Goal: Task Accomplishment & Management: Manage account settings

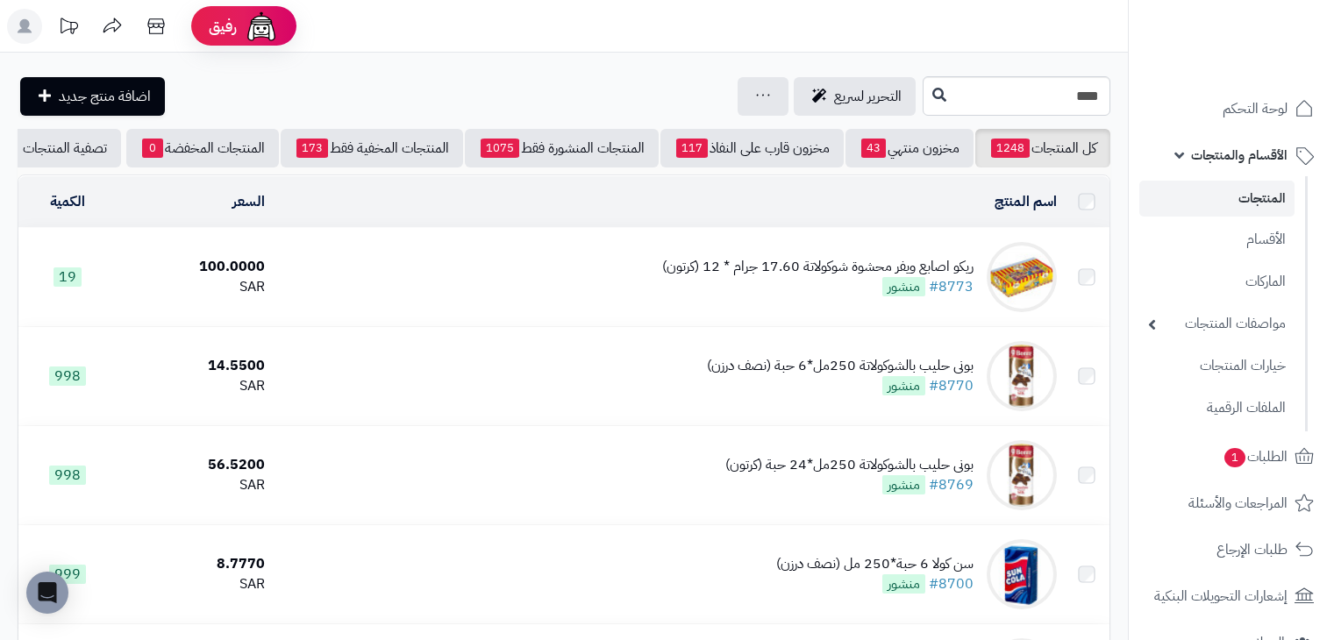
scroll to position [3834, 0]
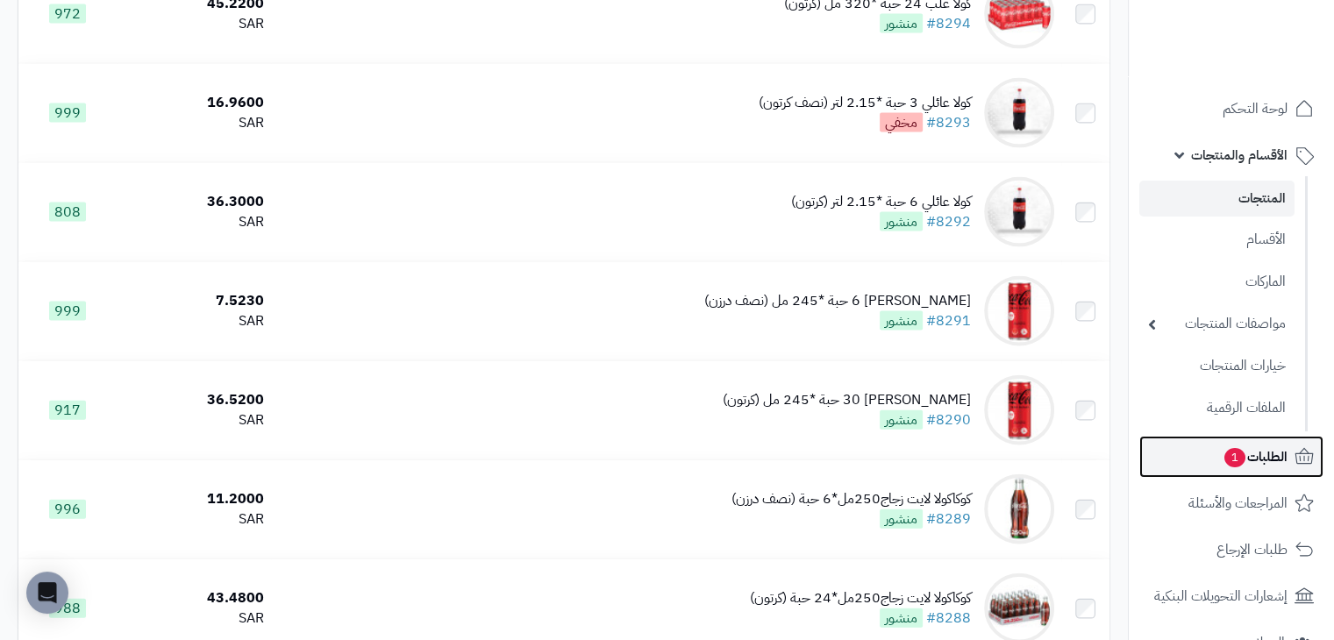
click at [1245, 450] on span "الطلبات 1" at bounding box center [1255, 457] width 65 height 25
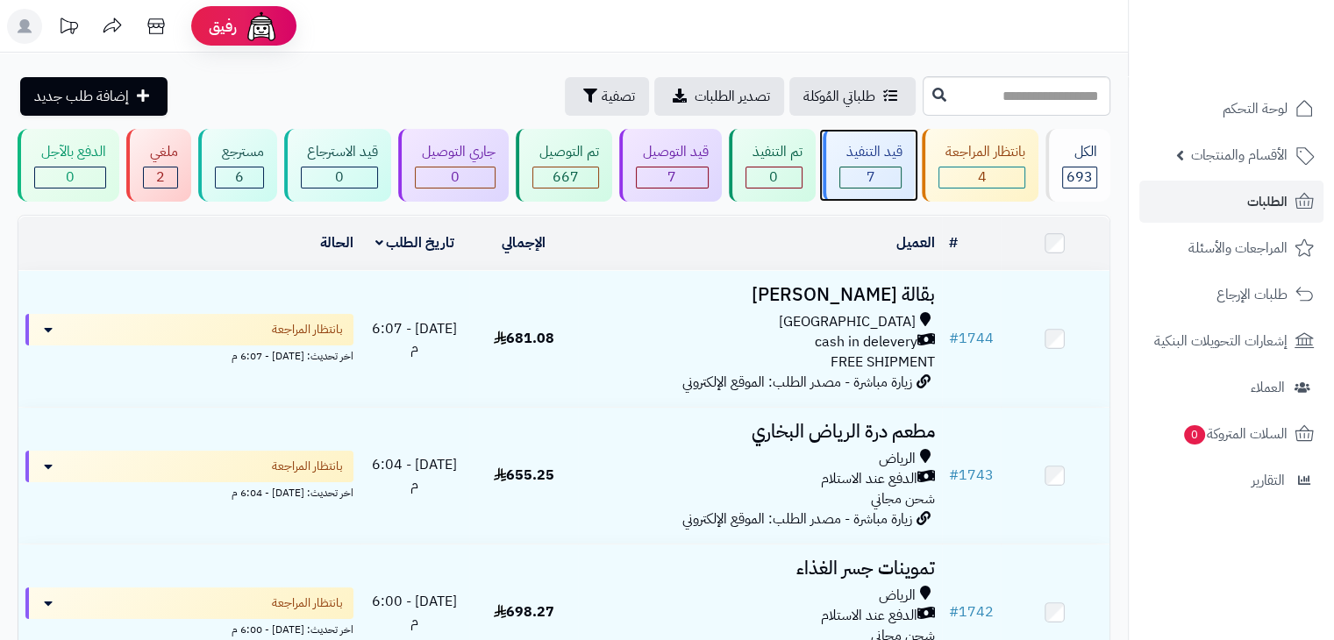
drag, startPoint x: 877, startPoint y: 175, endPoint x: 875, endPoint y: 190, distance: 15.9
click at [875, 190] on div "قيد التنفيذ 7" at bounding box center [869, 165] width 93 height 73
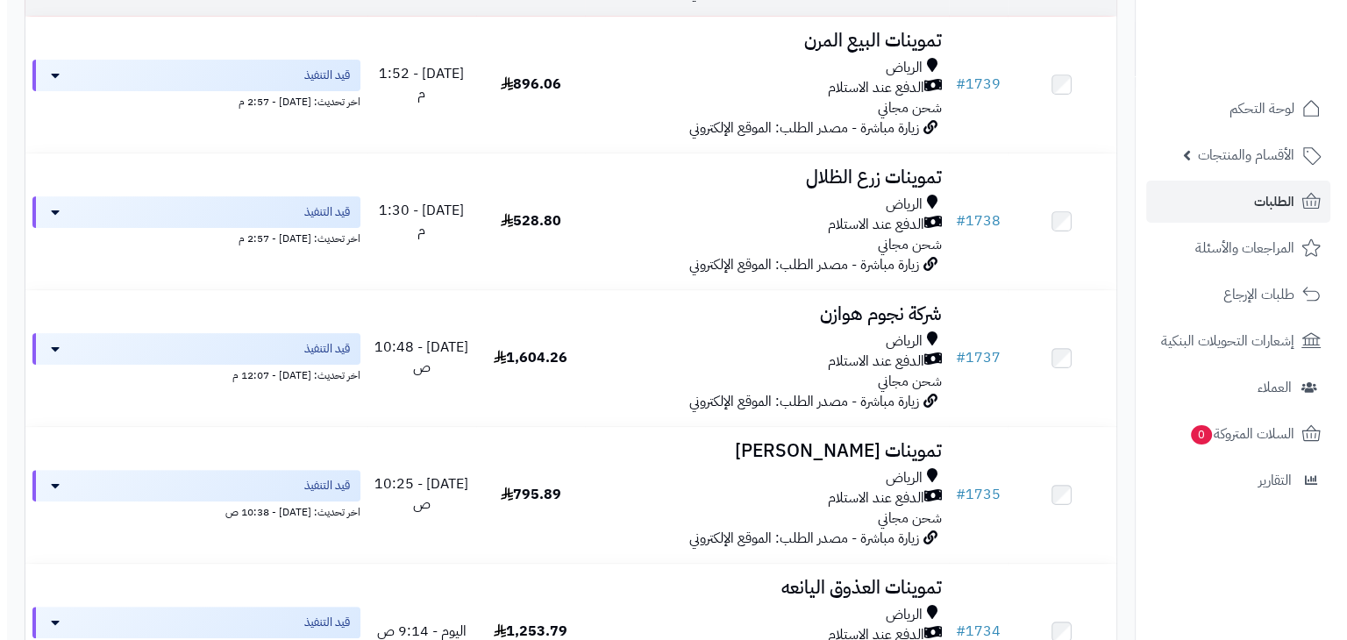
scroll to position [393, 0]
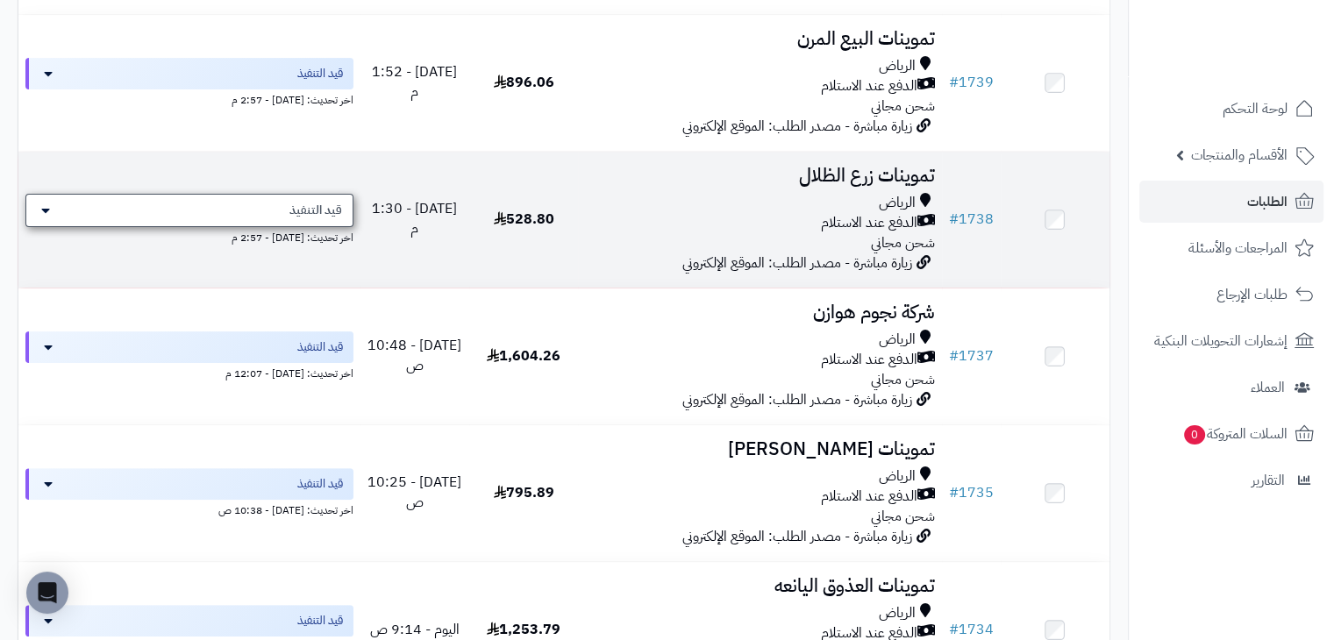
click at [239, 205] on div "قيد التنفيذ" at bounding box center [189, 210] width 328 height 33
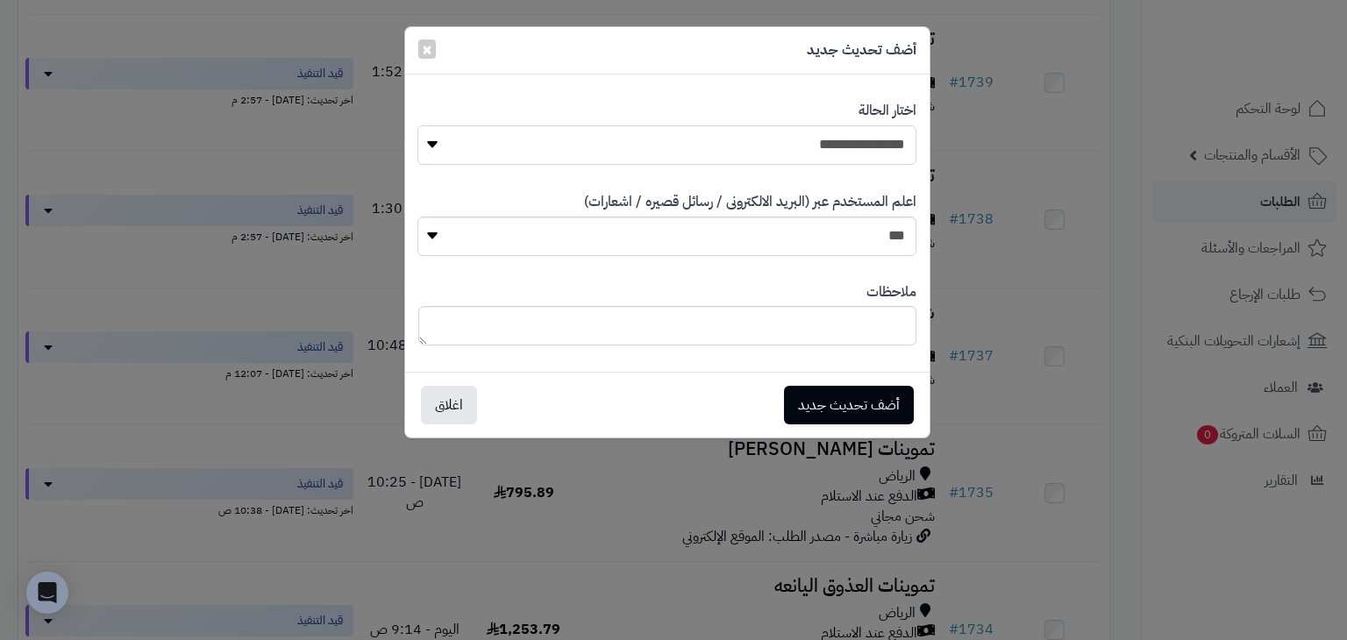
click at [783, 146] on select "**********" at bounding box center [667, 144] width 498 height 39
click at [418, 125] on select "**********" at bounding box center [667, 144] width 498 height 39
click at [850, 390] on button "أضف تحديث جديد" at bounding box center [849, 404] width 130 height 39
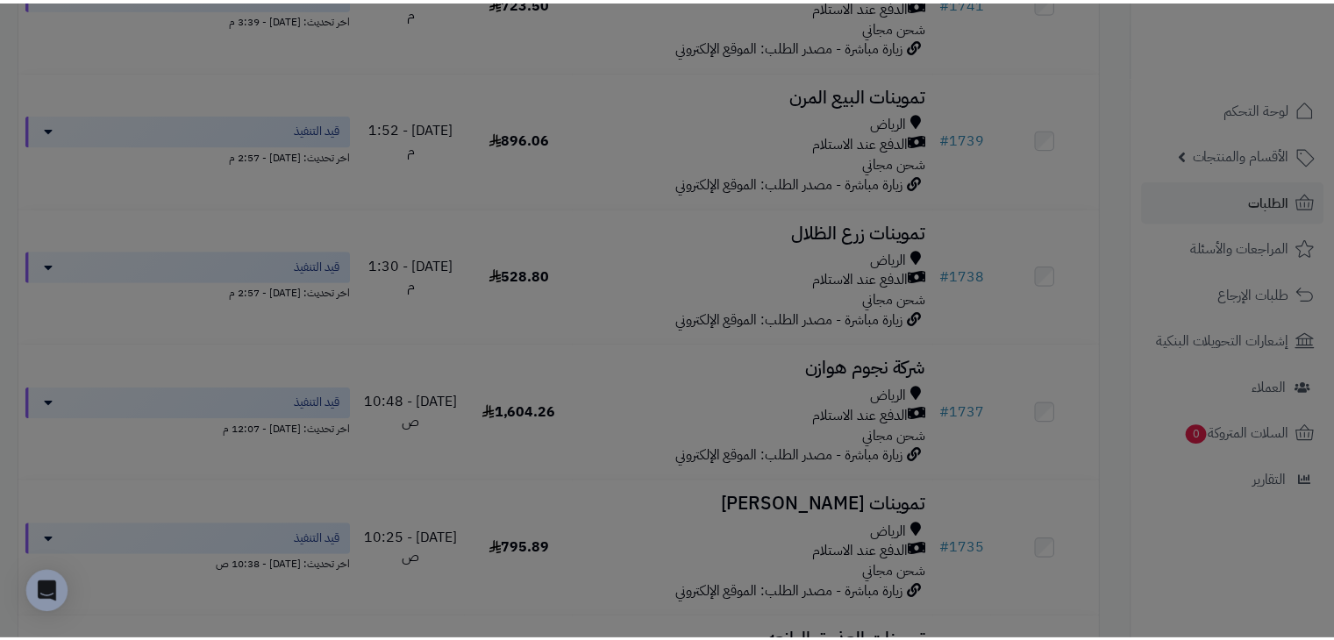
scroll to position [449, 0]
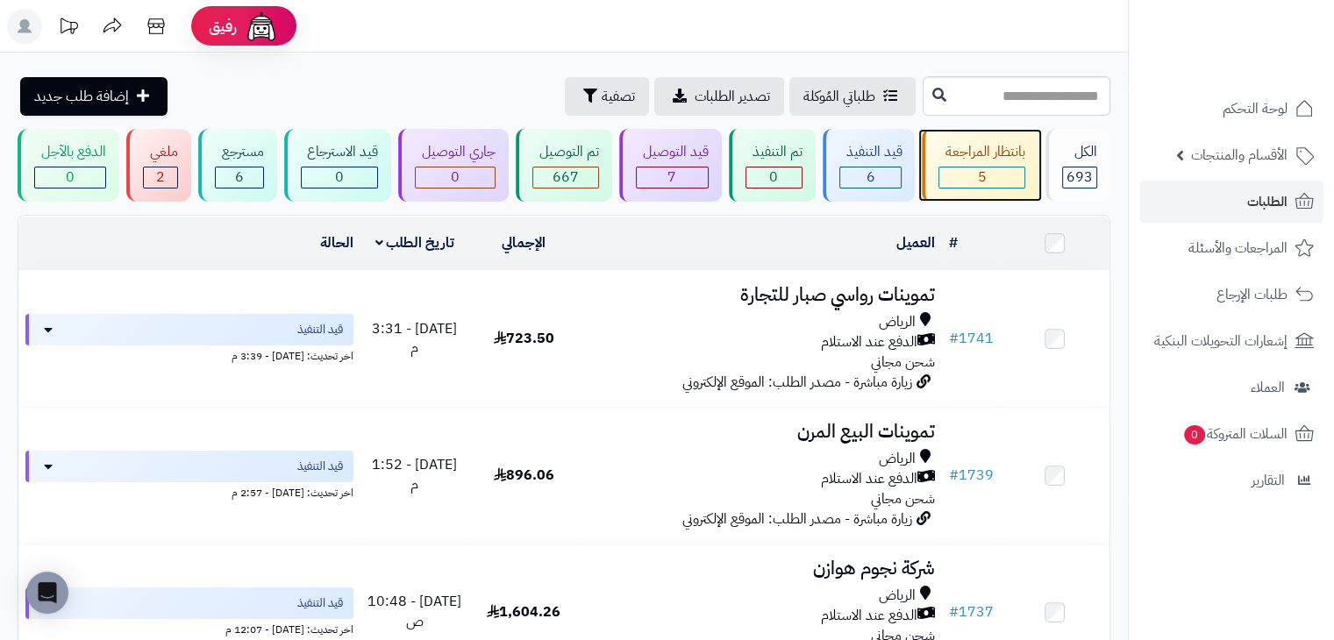
click at [982, 169] on span "5" at bounding box center [982, 177] width 9 height 21
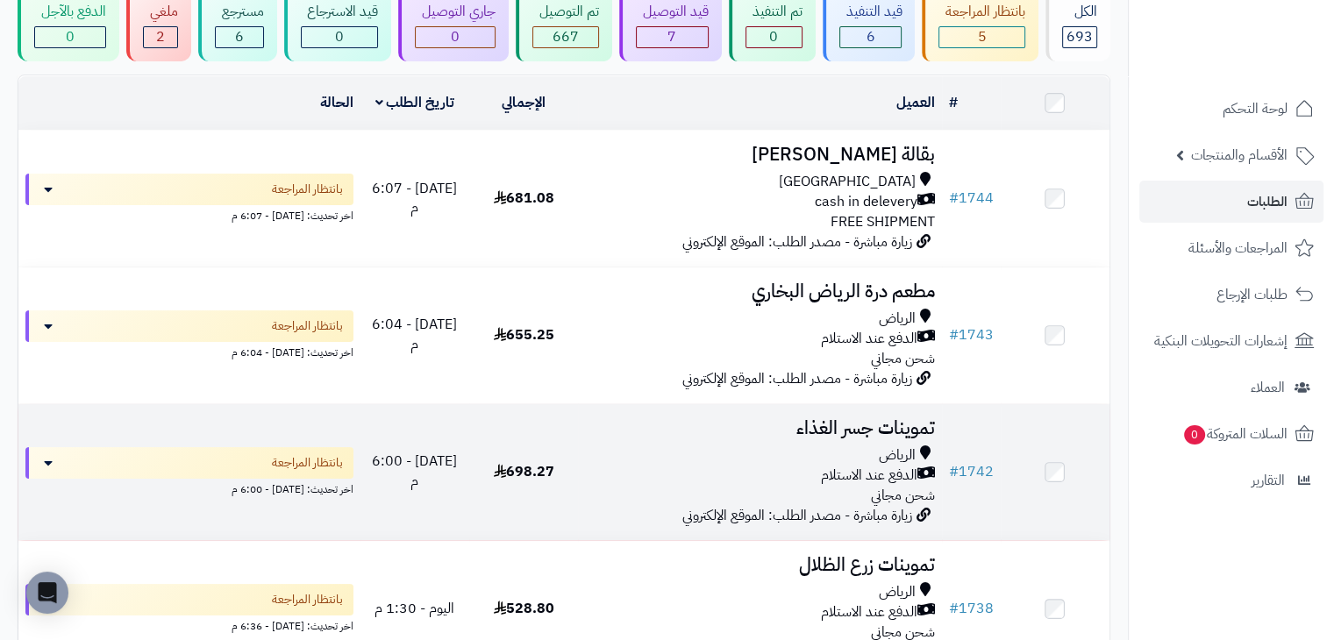
scroll to position [137, 0]
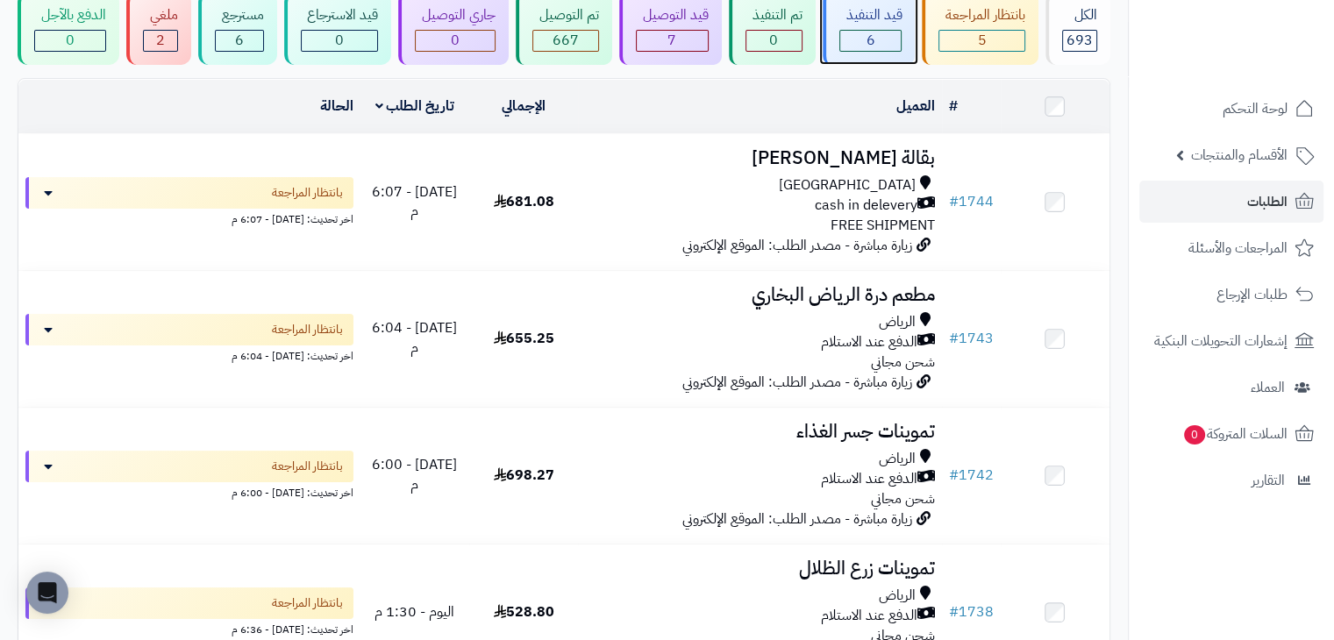
click at [893, 30] on div "6" at bounding box center [870, 41] width 63 height 22
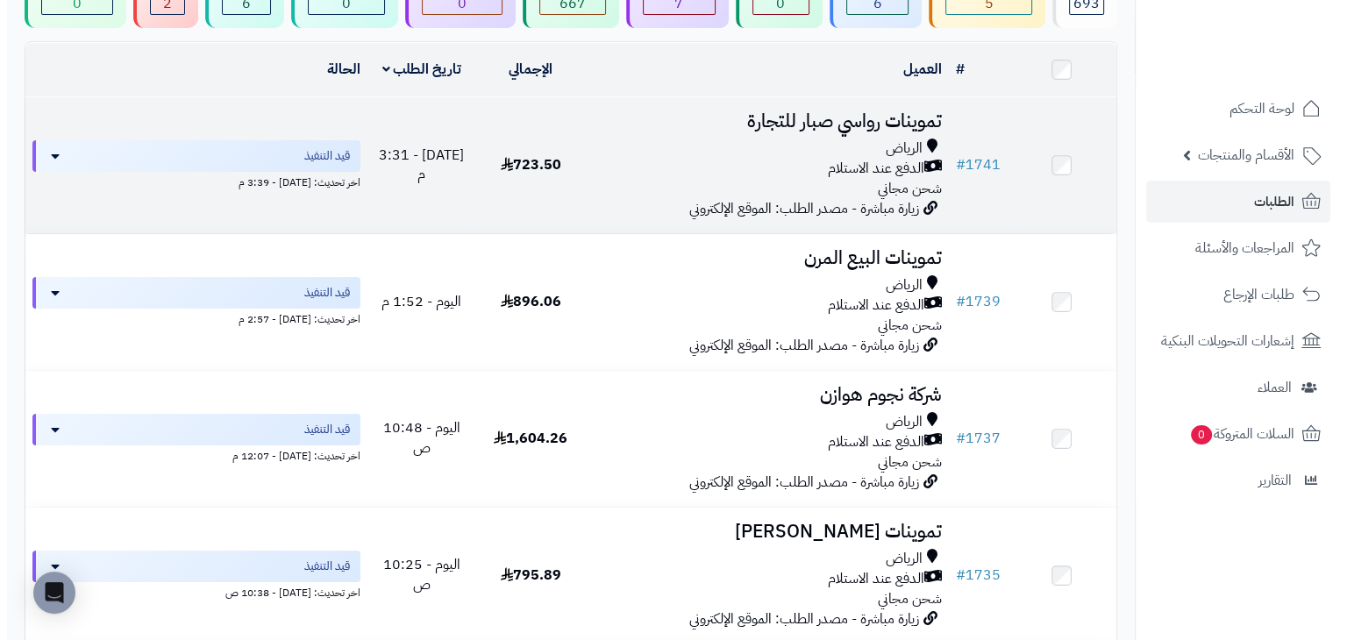
scroll to position [169, 0]
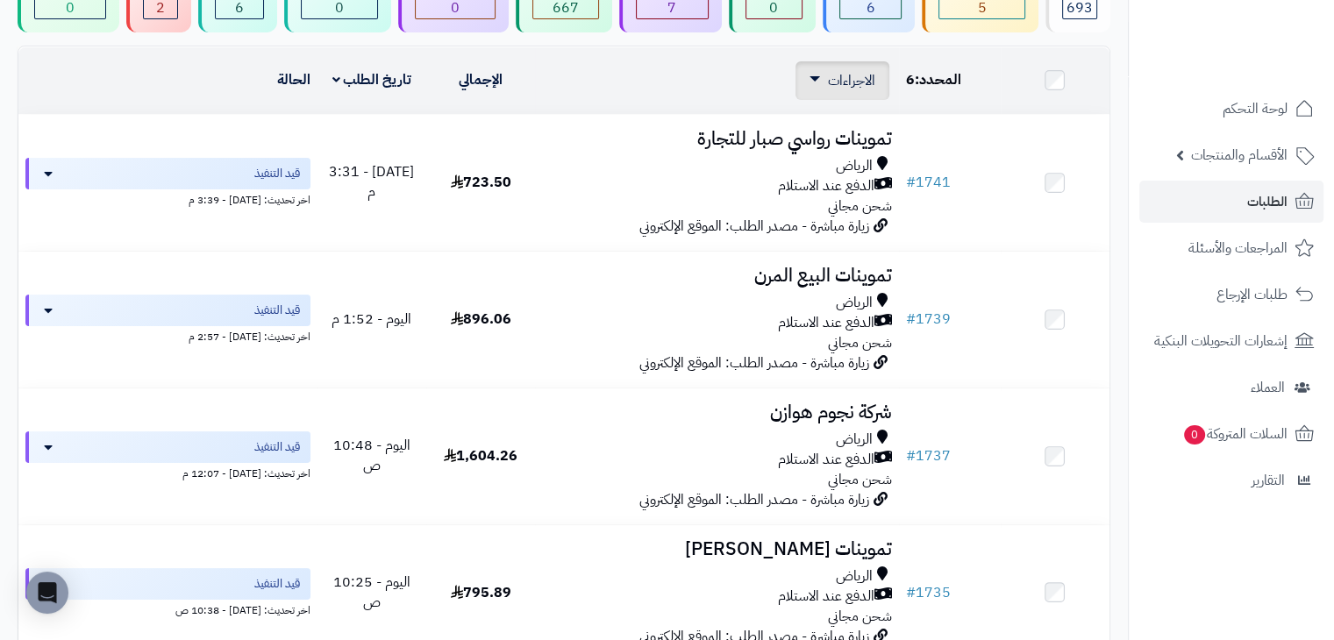
click at [869, 89] on span "الاجراءات" at bounding box center [851, 80] width 47 height 21
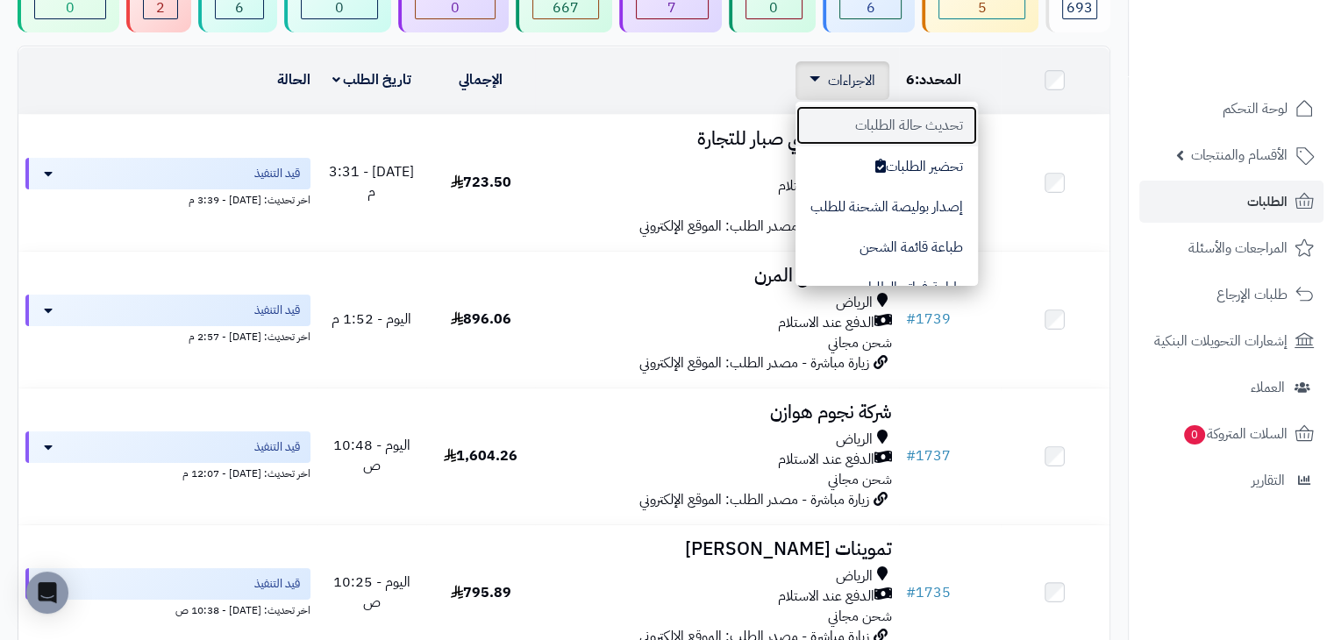
click at [903, 130] on button "تحديث حالة الطلبات" at bounding box center [887, 125] width 182 height 40
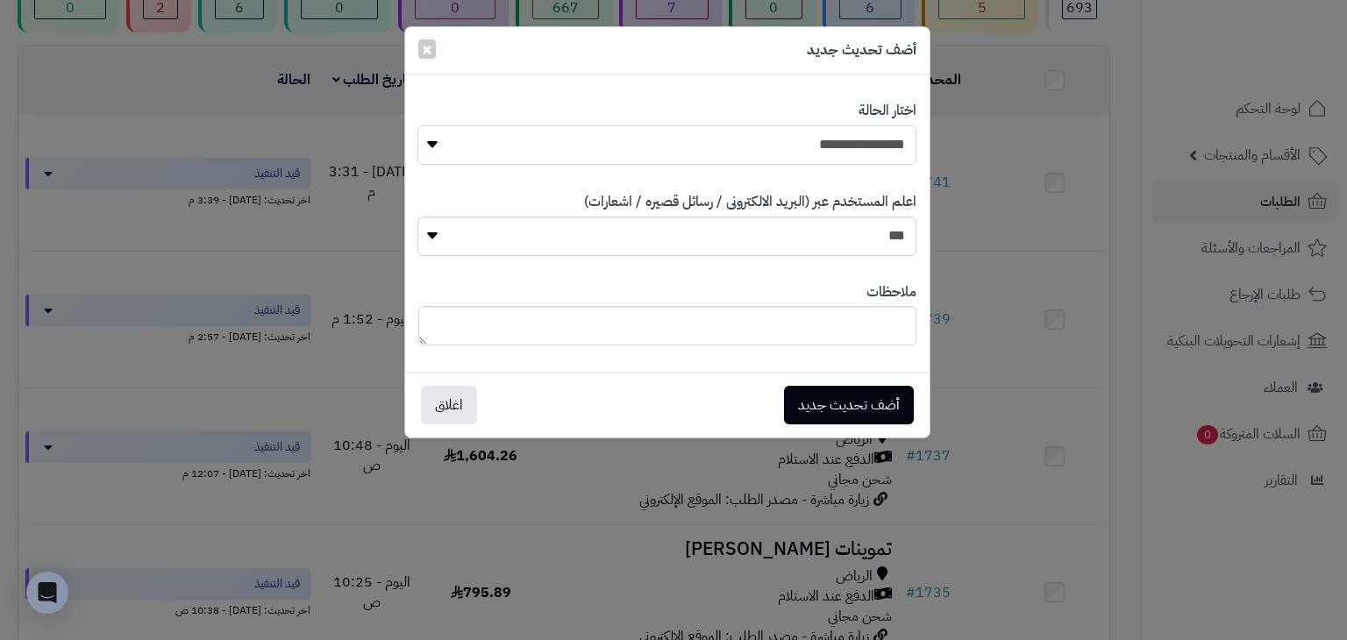
click at [859, 131] on select "**********" at bounding box center [667, 144] width 498 height 39
select select "**"
click at [418, 125] on select "**********" at bounding box center [667, 144] width 498 height 39
click at [874, 401] on button "أضف تحديث جديد" at bounding box center [849, 404] width 130 height 39
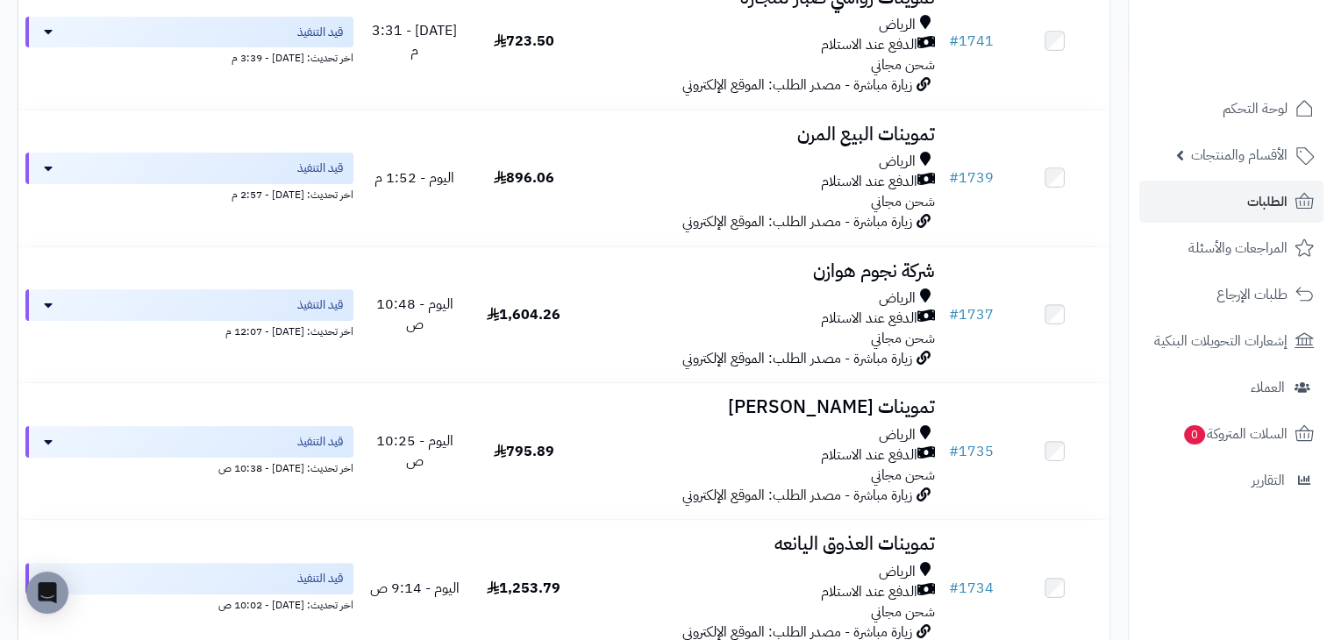
scroll to position [0, 0]
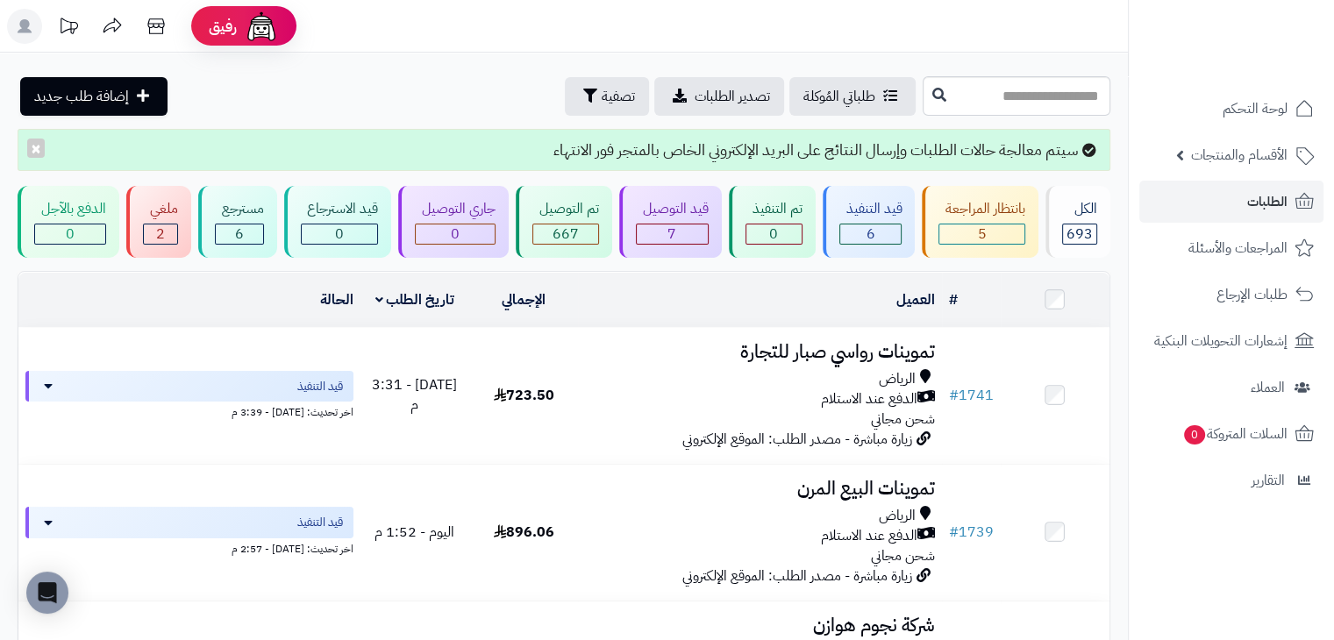
click at [1067, 297] on td at bounding box center [1055, 300] width 109 height 54
click at [1065, 297] on td at bounding box center [1055, 300] width 109 height 54
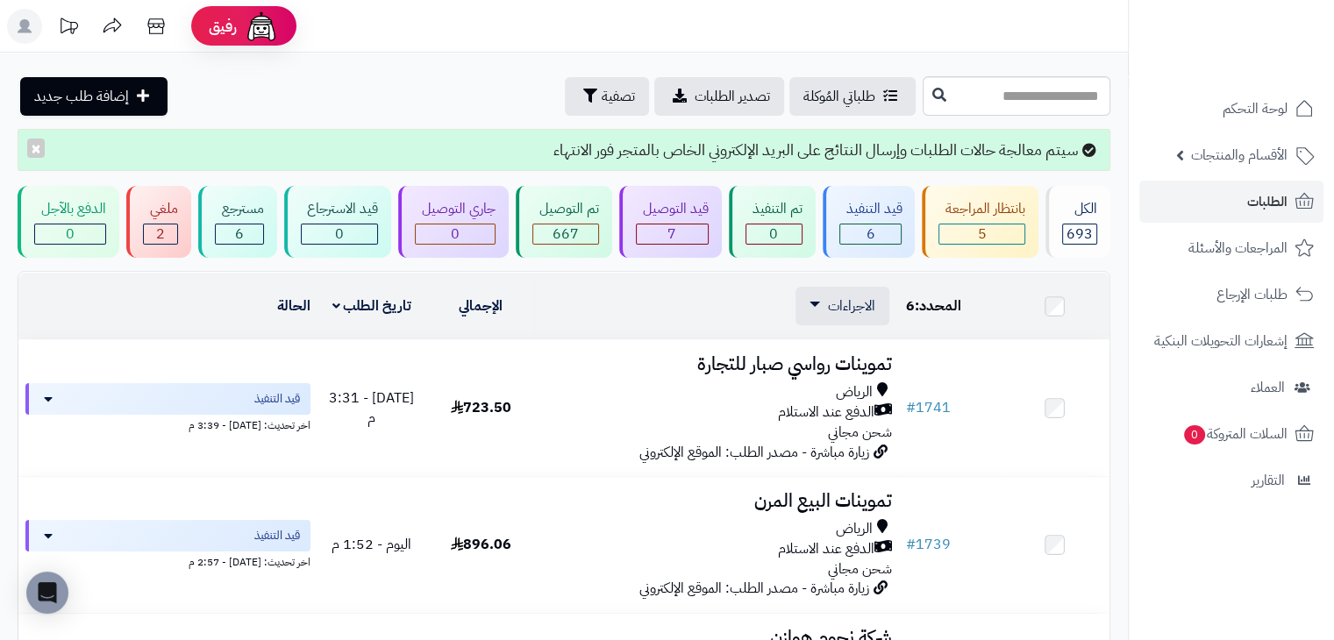
click at [1061, 297] on td at bounding box center [1055, 306] width 109 height 67
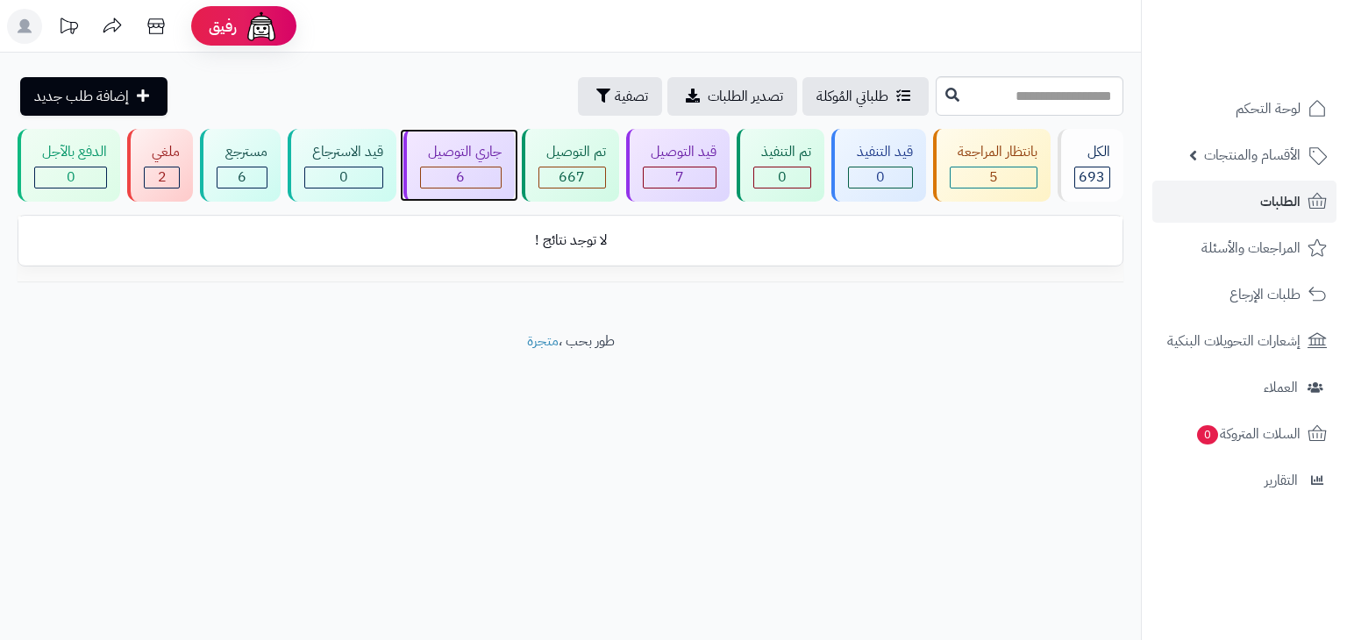
click at [497, 183] on div "6" at bounding box center [461, 178] width 80 height 20
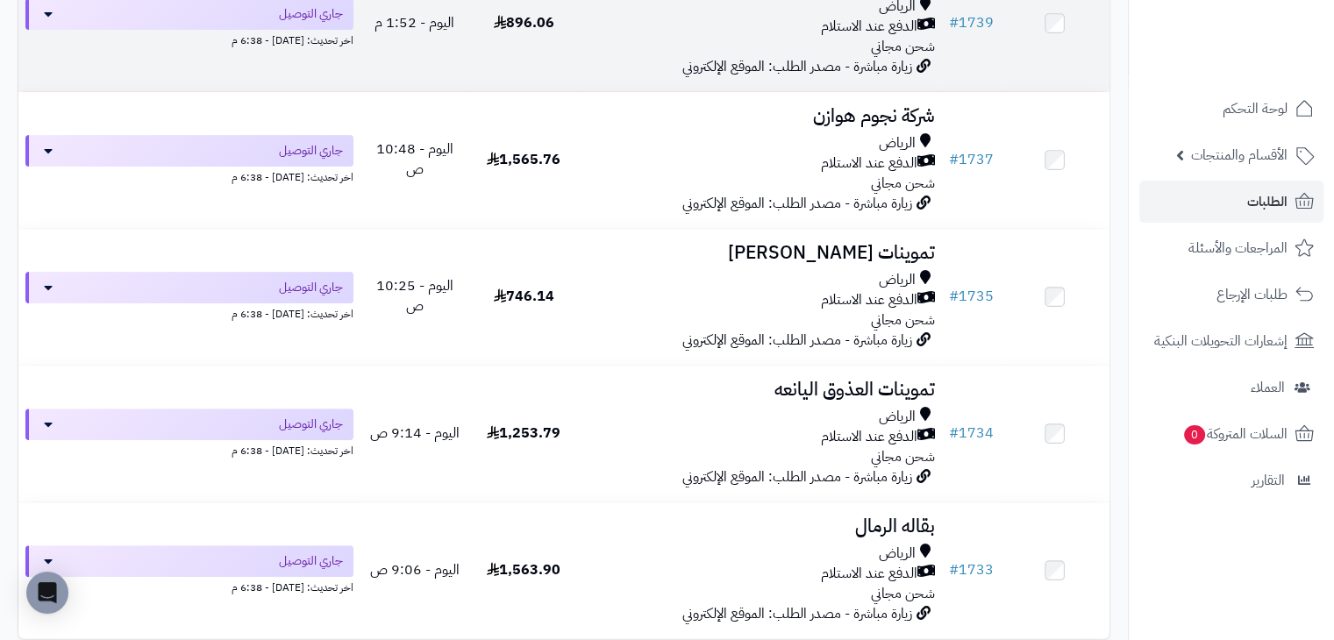
scroll to position [493, 0]
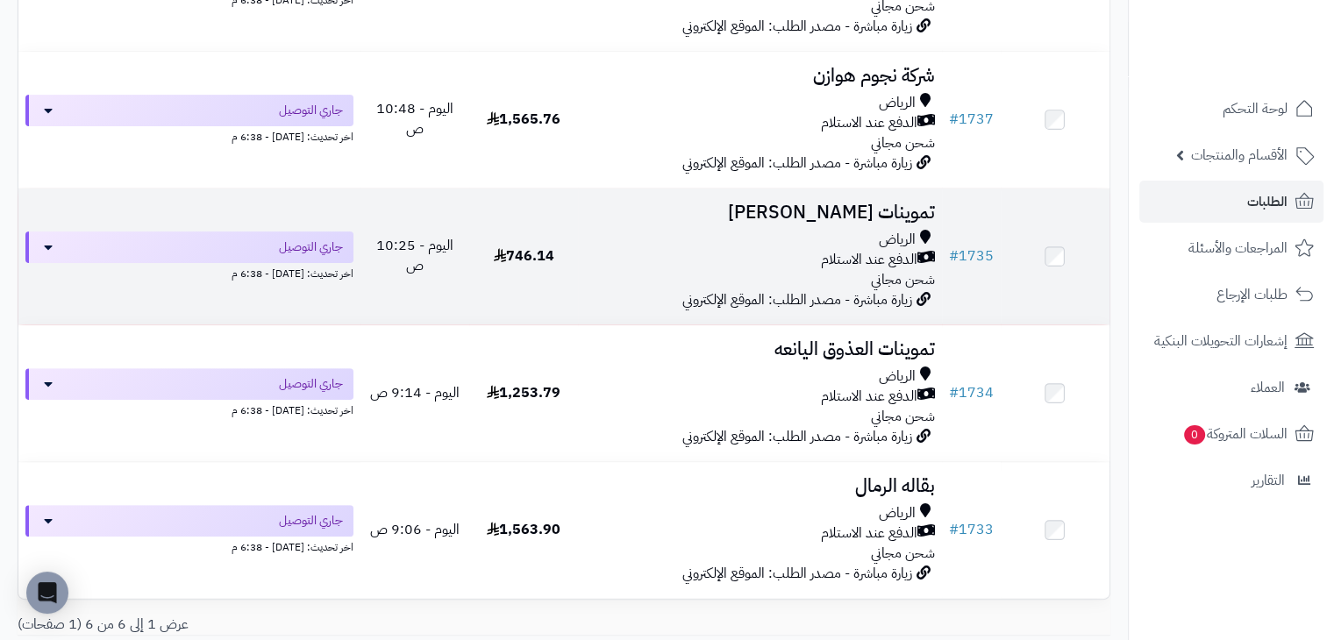
click at [851, 225] on td "تموينات [PERSON_NAME] [PERSON_NAME] عند الاستلام شحن مجاني زيارة مباشرة - مصدر …" at bounding box center [759, 257] width 363 height 136
click at [957, 246] on span "#" at bounding box center [954, 256] width 10 height 21
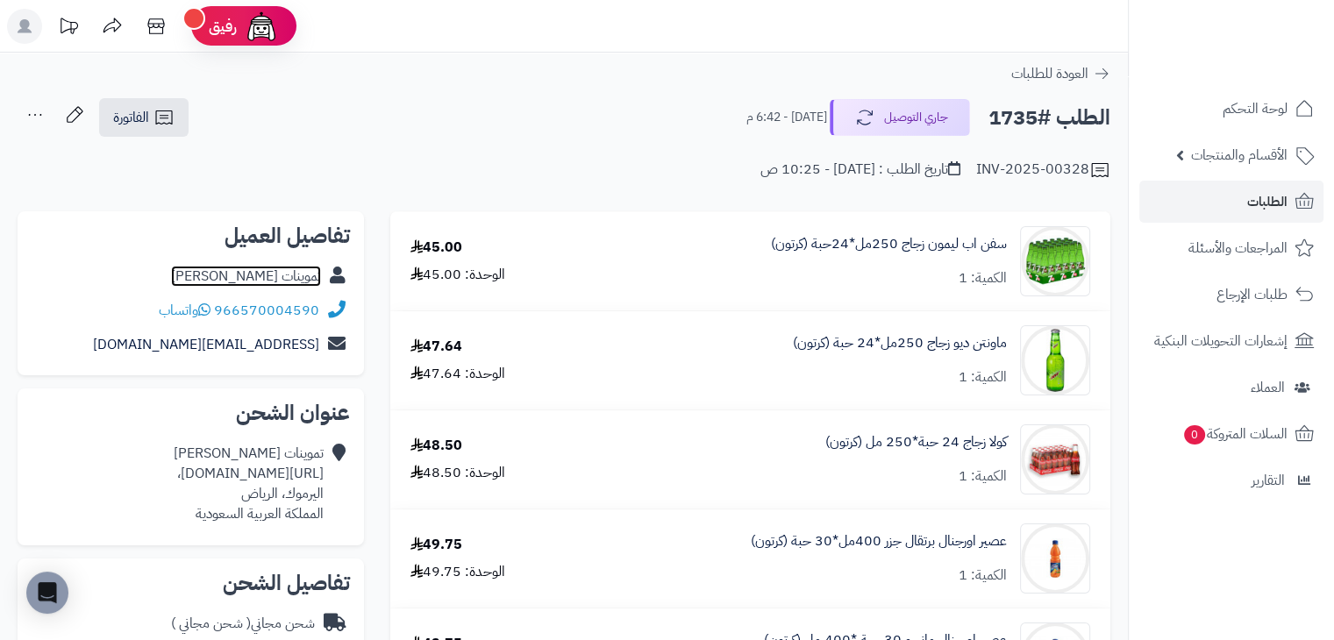
click at [243, 277] on link "تموينات ايمان عقيلي" at bounding box center [246, 276] width 150 height 21
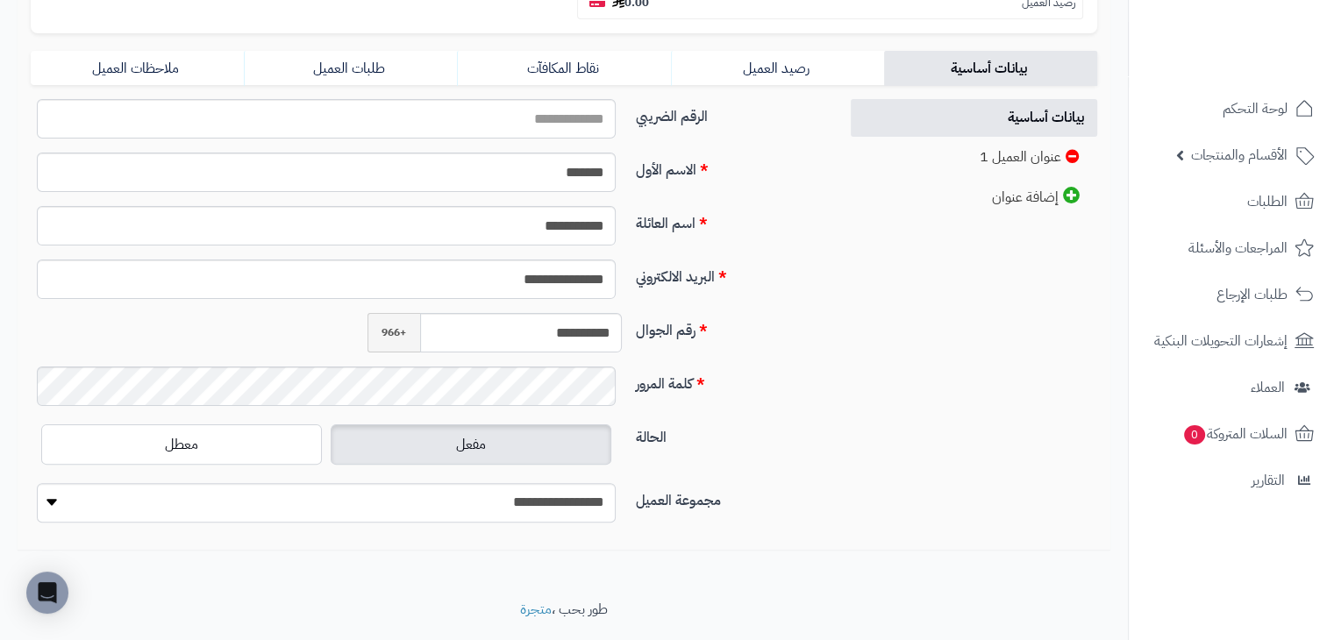
scroll to position [405, 0]
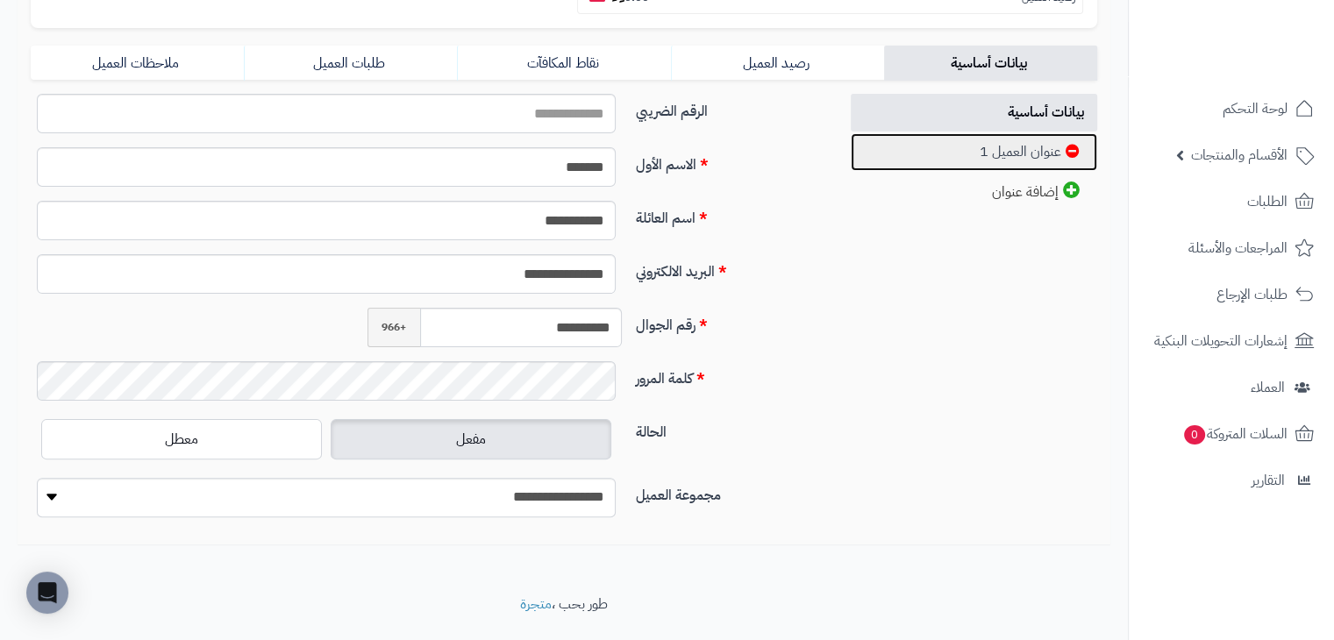
click at [940, 133] on link "عنوان العميل 1" at bounding box center [974, 152] width 247 height 38
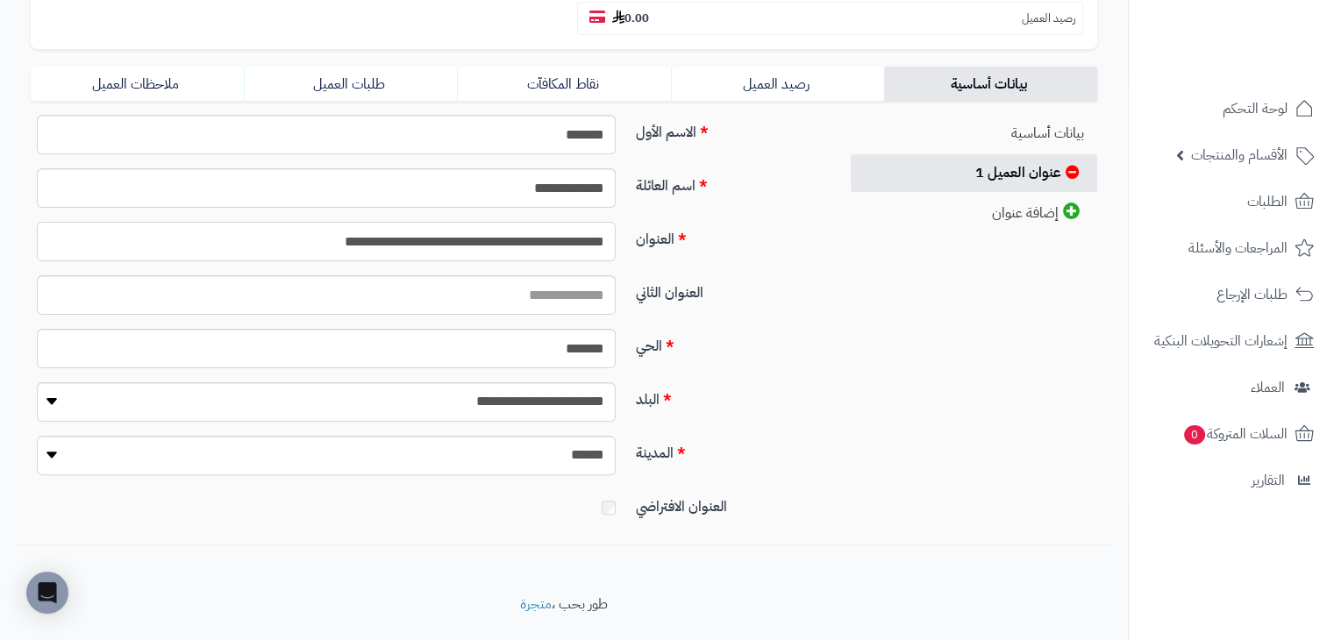
click at [509, 222] on input "**********" at bounding box center [326, 241] width 579 height 39
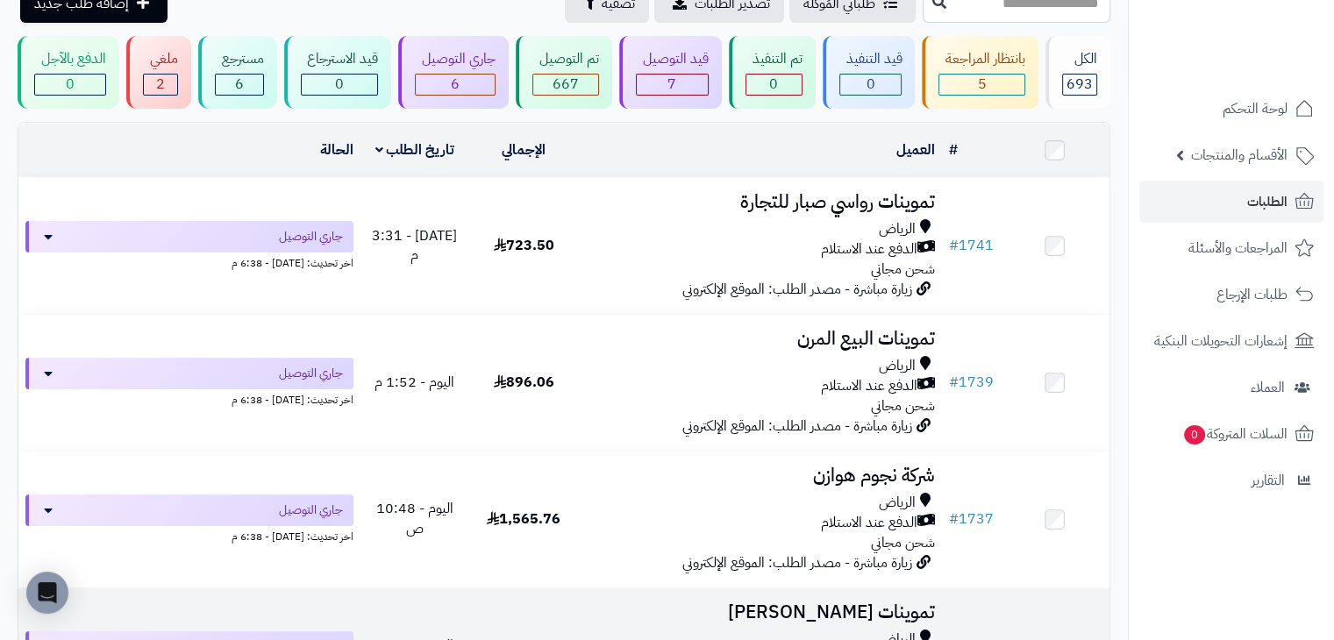
scroll to position [91, 0]
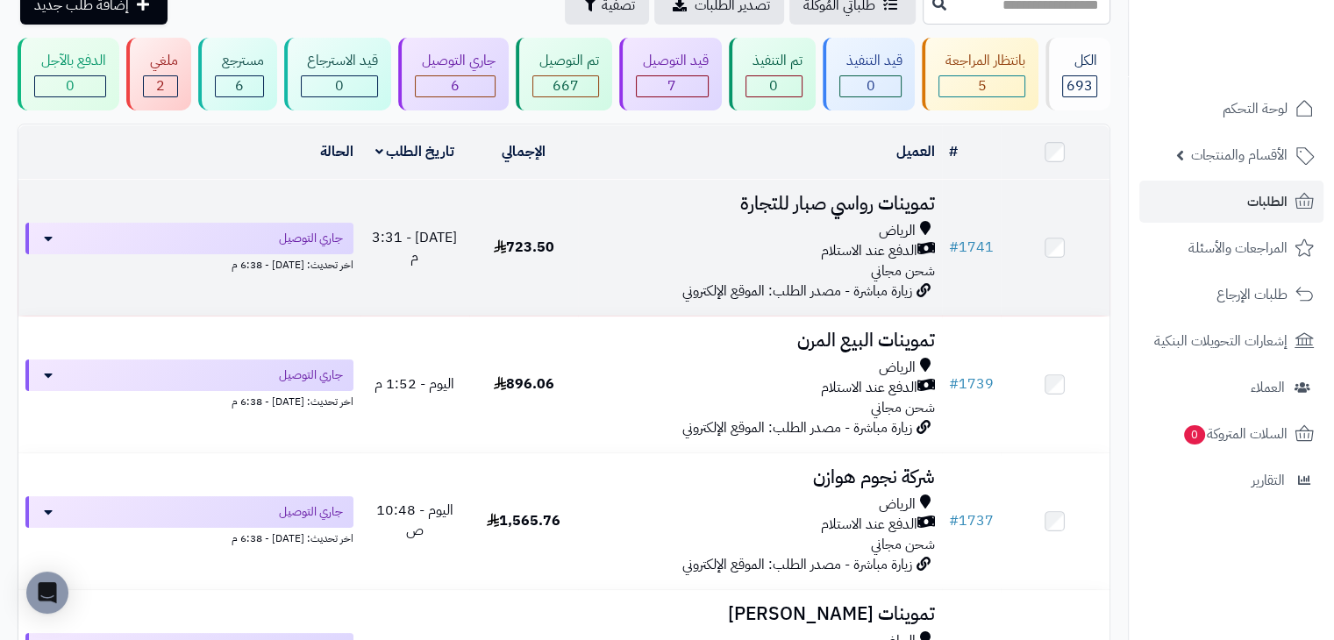
click at [603, 280] on td "تموينات رواسي صبار للتجارة الرياض الدفع عند الاستلام شحن مجاني زيارة مباشرة - م…" at bounding box center [759, 248] width 363 height 136
click at [736, 225] on div "الرياض" at bounding box center [759, 231] width 349 height 20
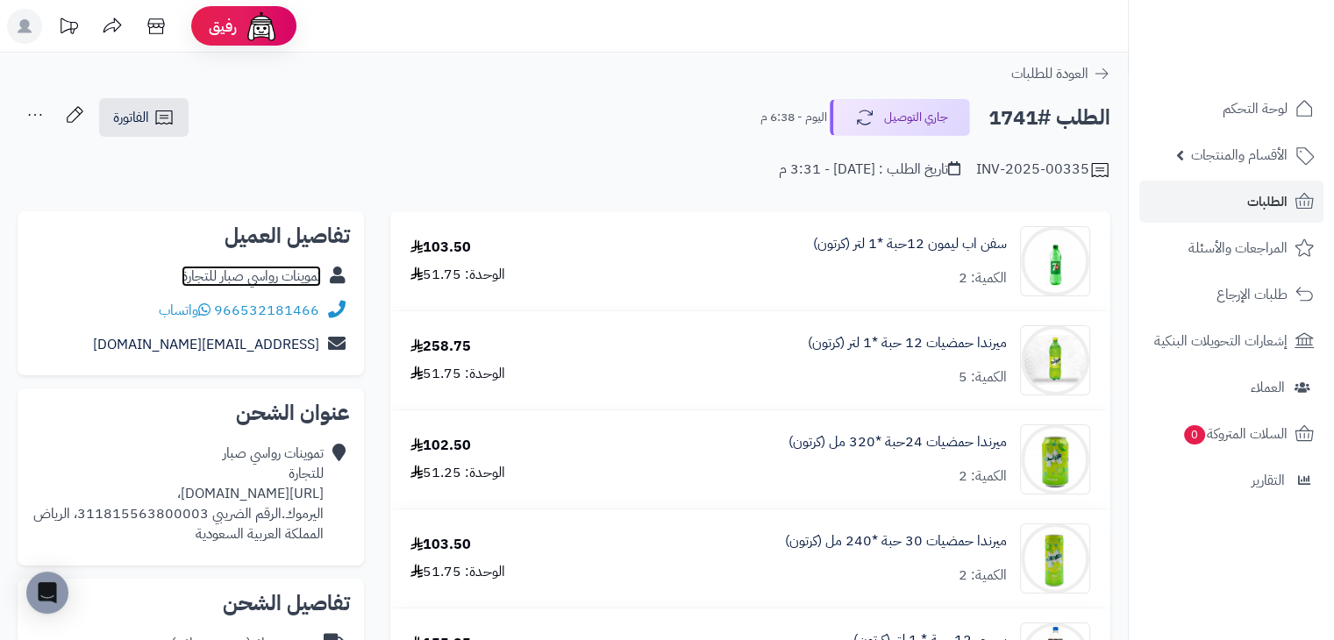
click at [264, 280] on link "تموينات رواسي صبار للتجارة" at bounding box center [251, 276] width 139 height 21
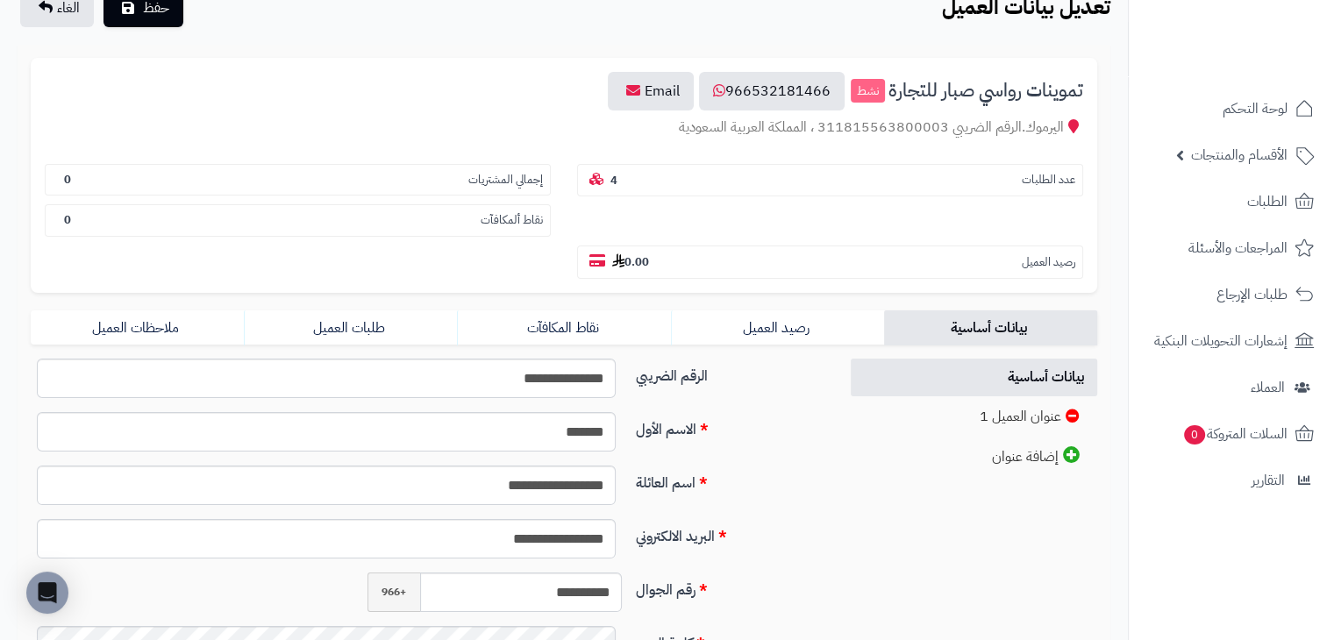
scroll to position [144, 0]
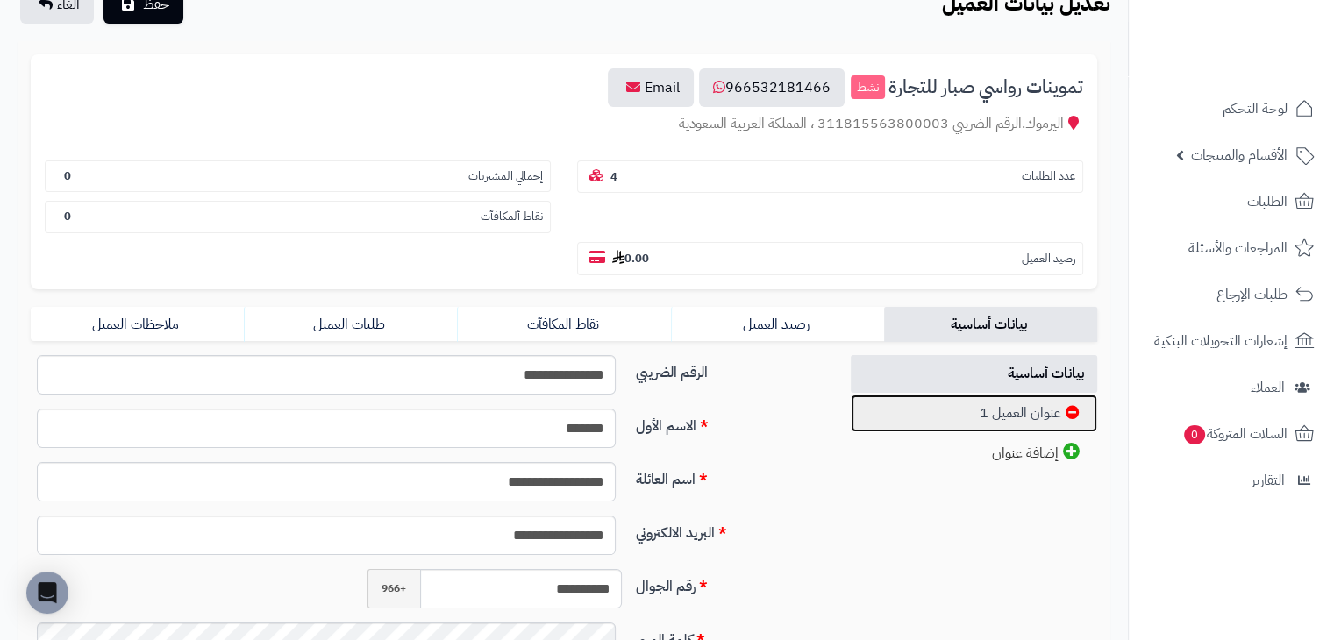
click at [965, 395] on link "عنوان العميل 1" at bounding box center [974, 414] width 247 height 38
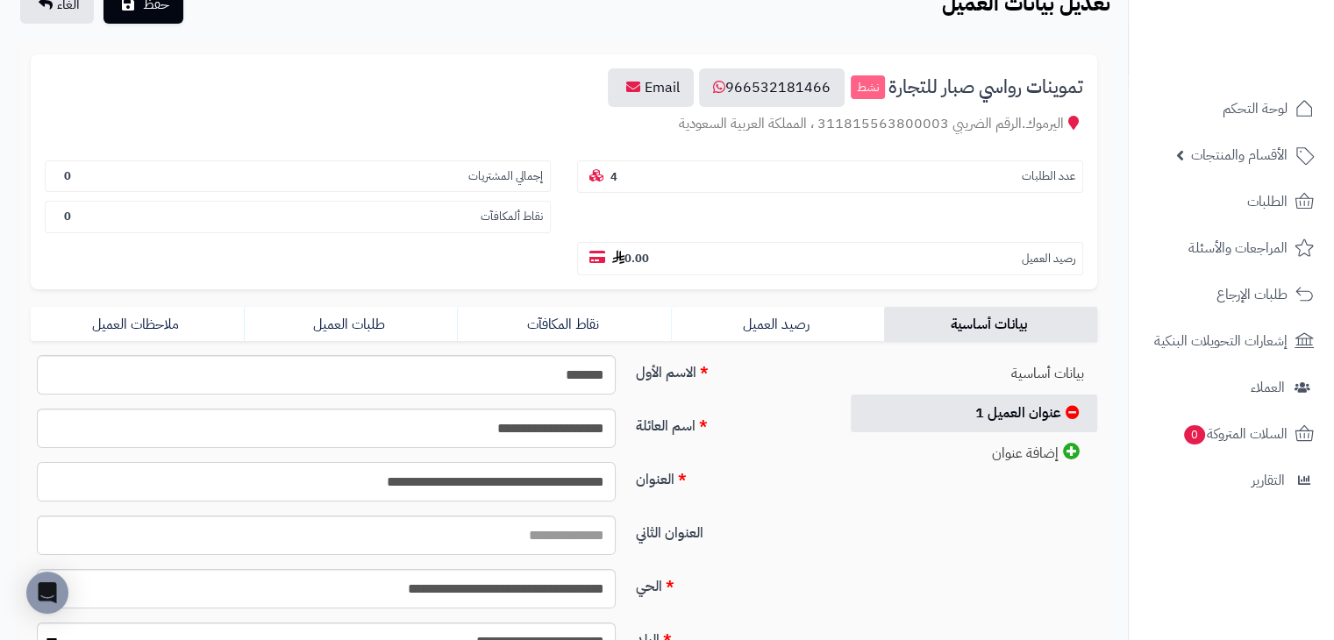
click at [575, 462] on input "**********" at bounding box center [326, 481] width 579 height 39
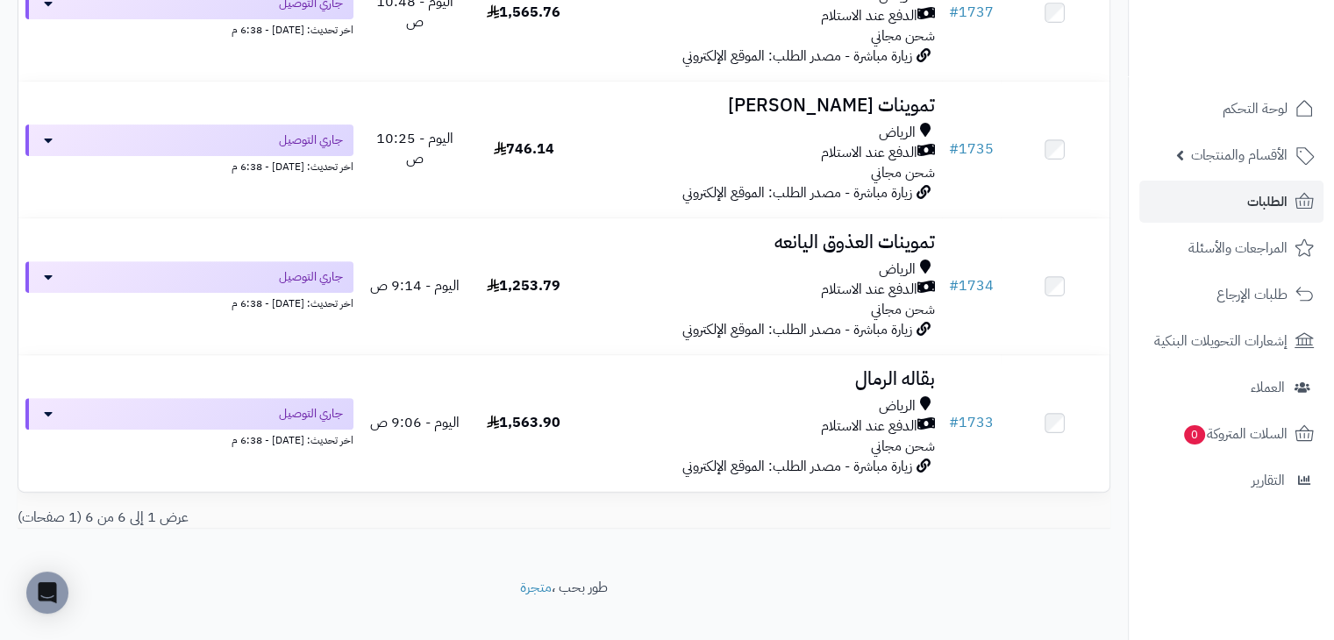
scroll to position [625, 0]
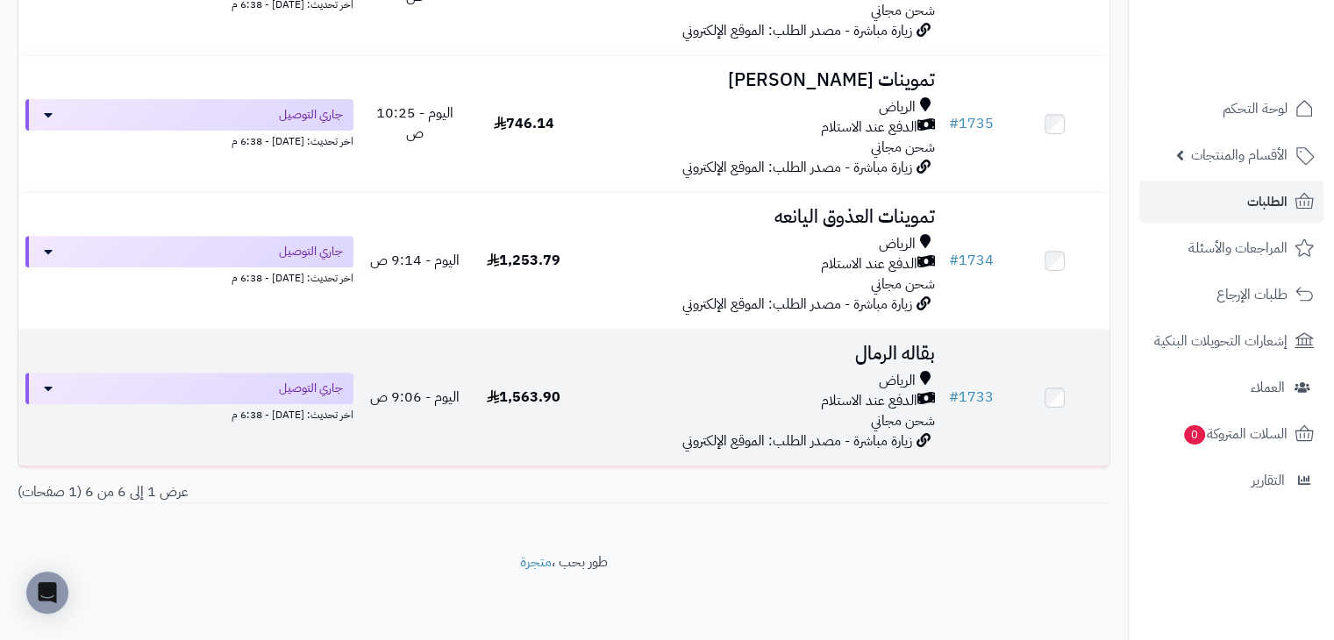
click at [618, 394] on div "الدفع عند الاستلام" at bounding box center [759, 401] width 349 height 20
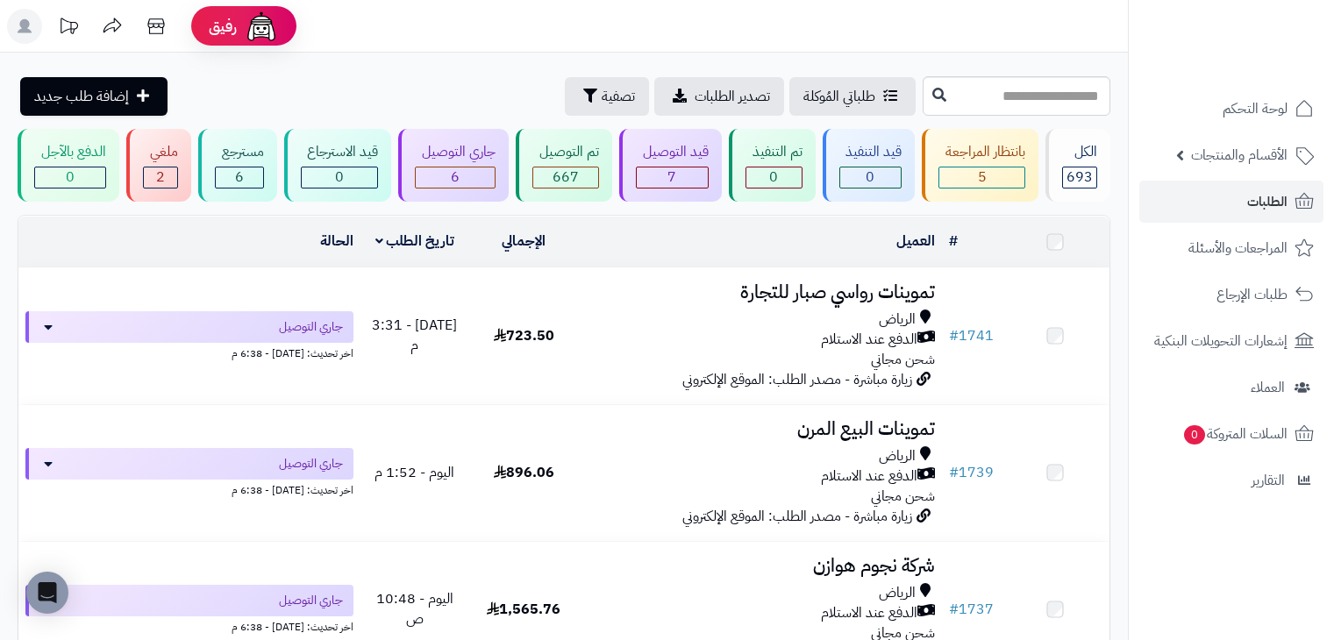
scroll to position [625, 0]
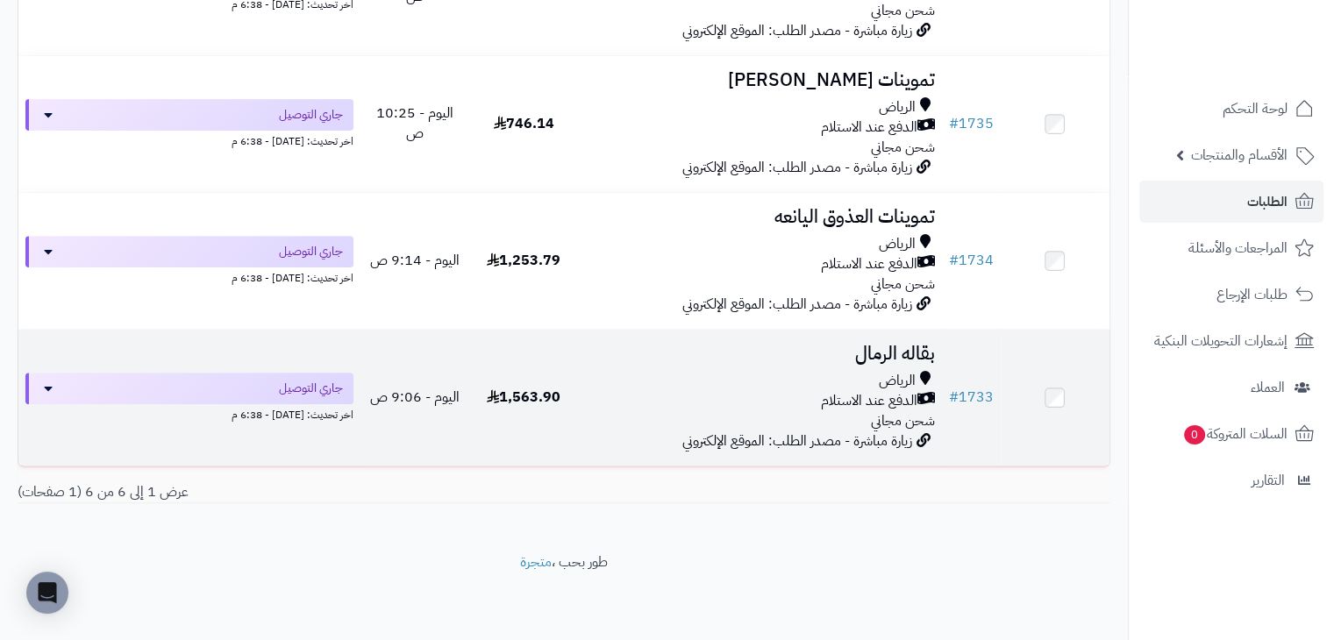
click at [771, 374] on div "الرياض" at bounding box center [759, 381] width 349 height 20
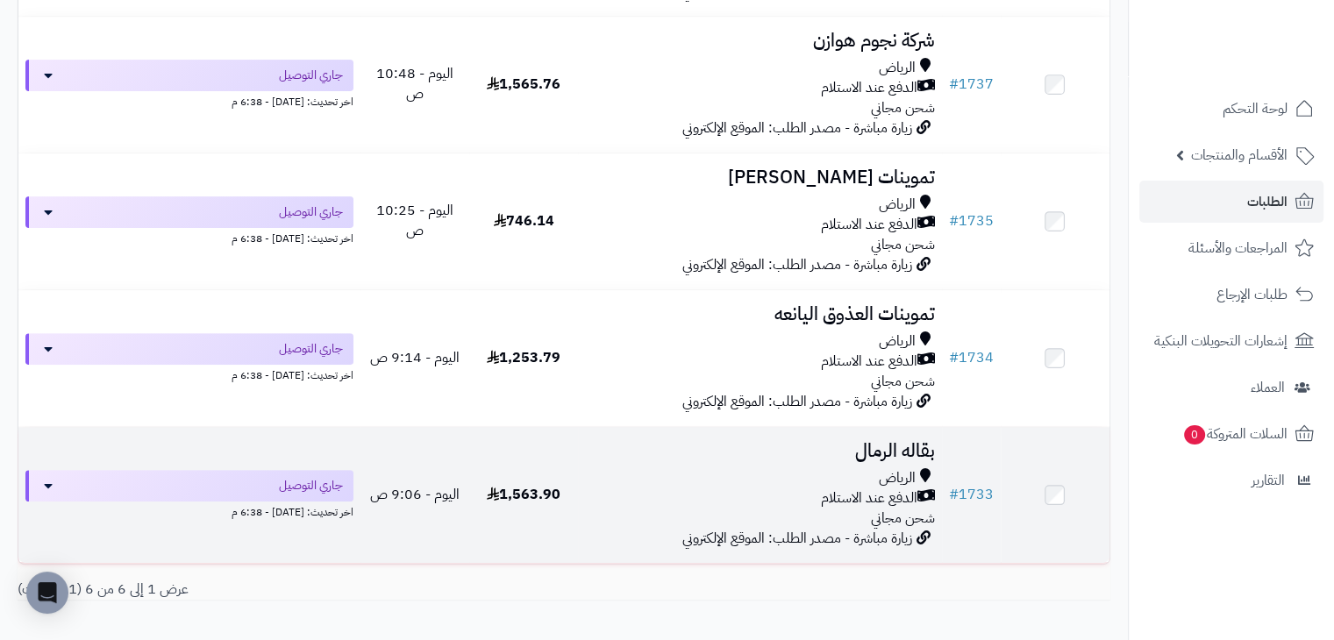
scroll to position [625, 0]
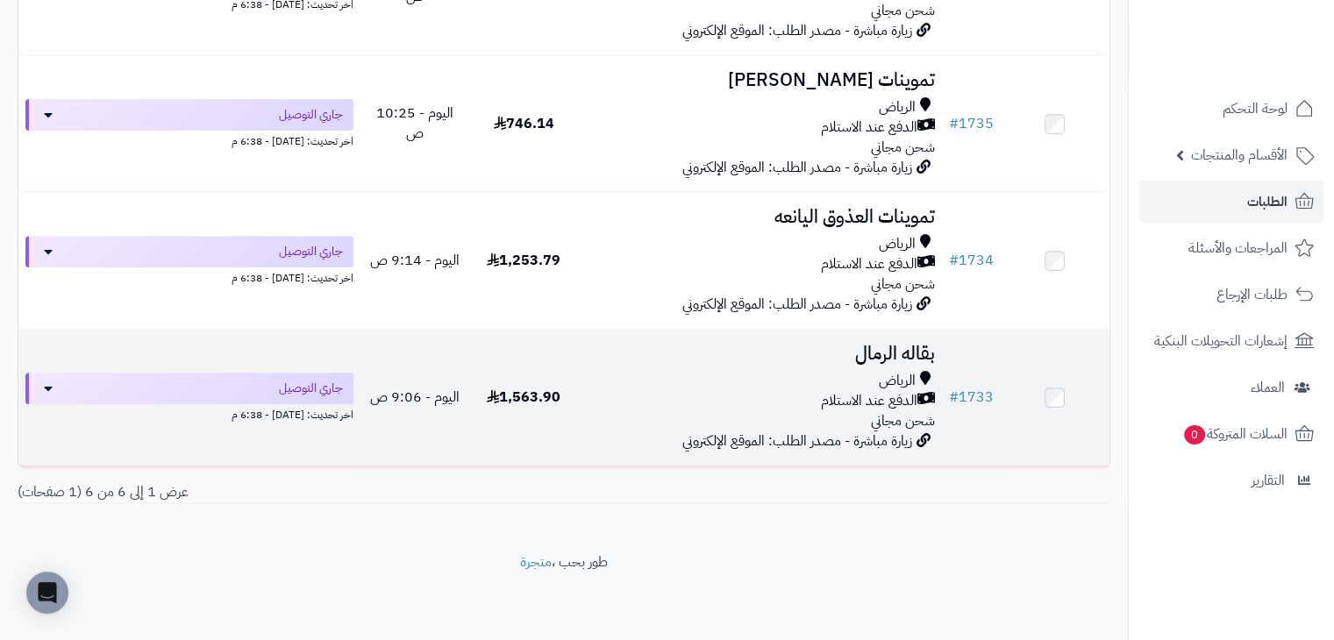
click at [759, 371] on div "الرياض" at bounding box center [759, 381] width 349 height 20
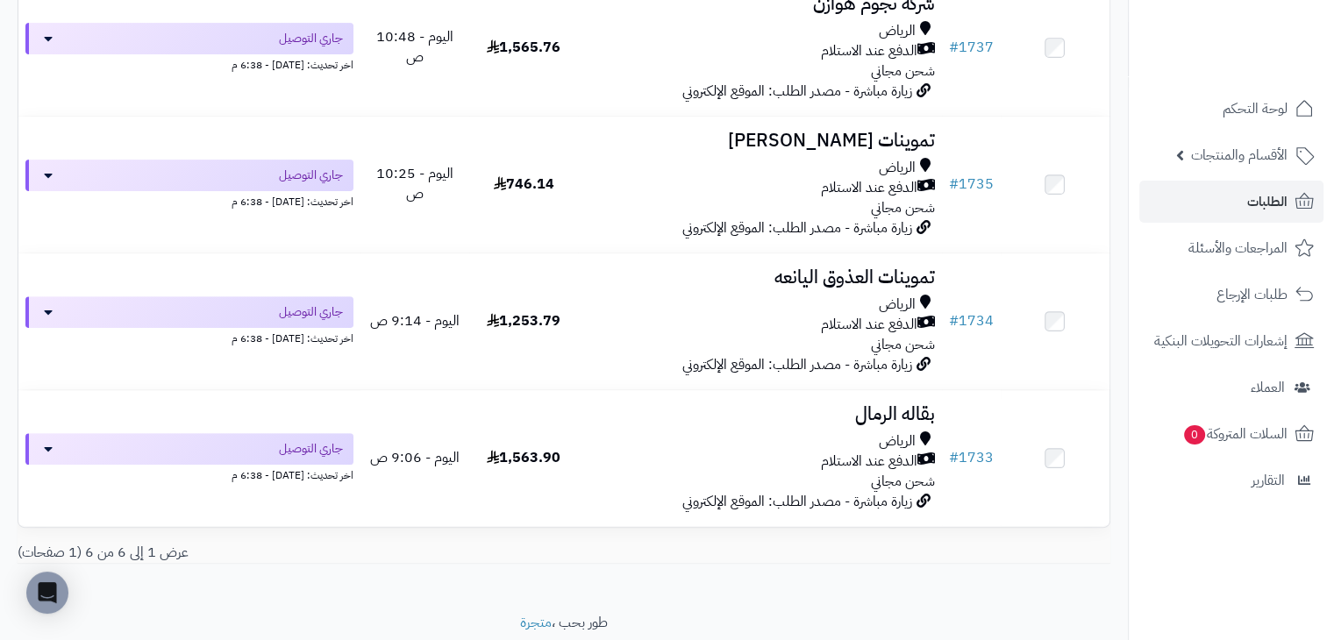
scroll to position [565, 0]
